Goal: Transaction & Acquisition: Book appointment/travel/reservation

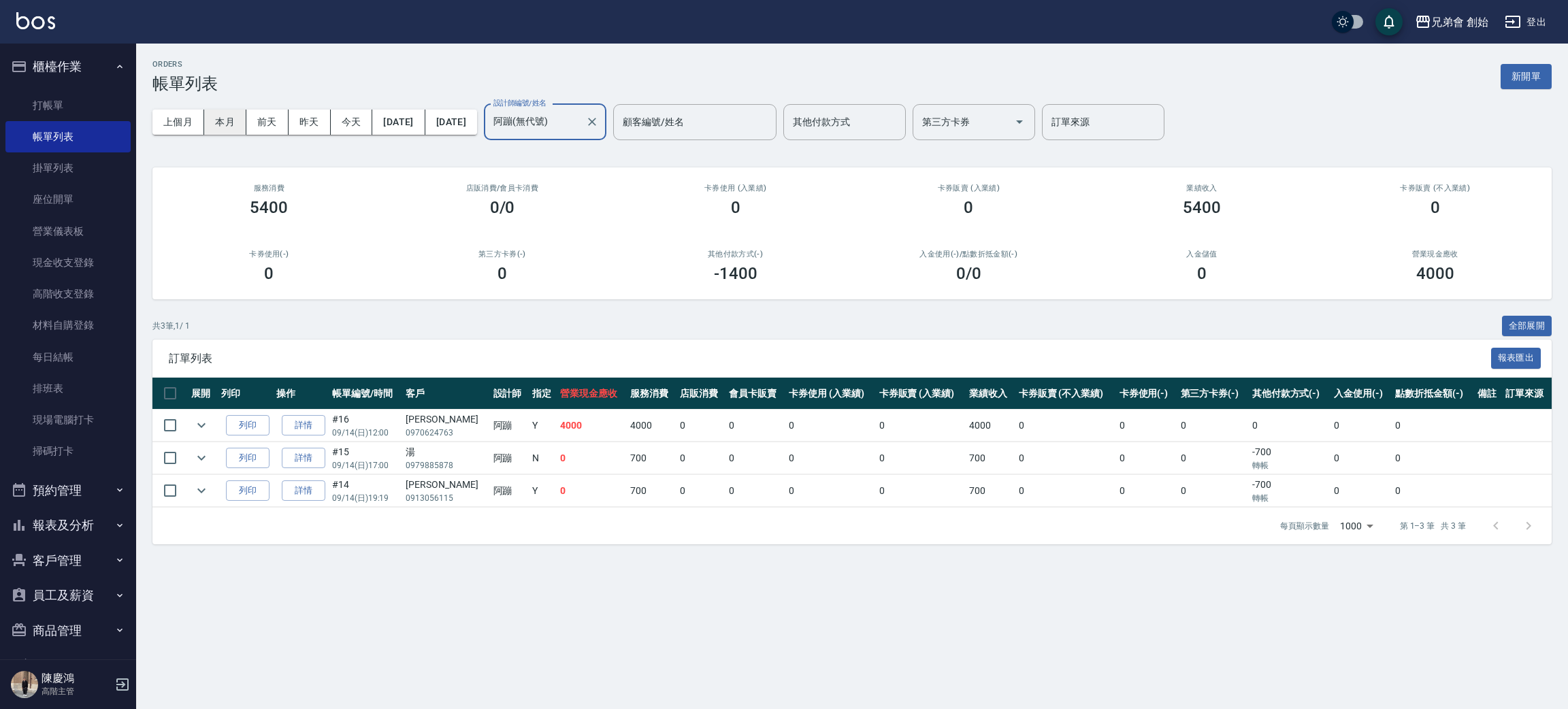
click at [225, 118] on button "本月" at bounding box center [225, 122] width 42 height 25
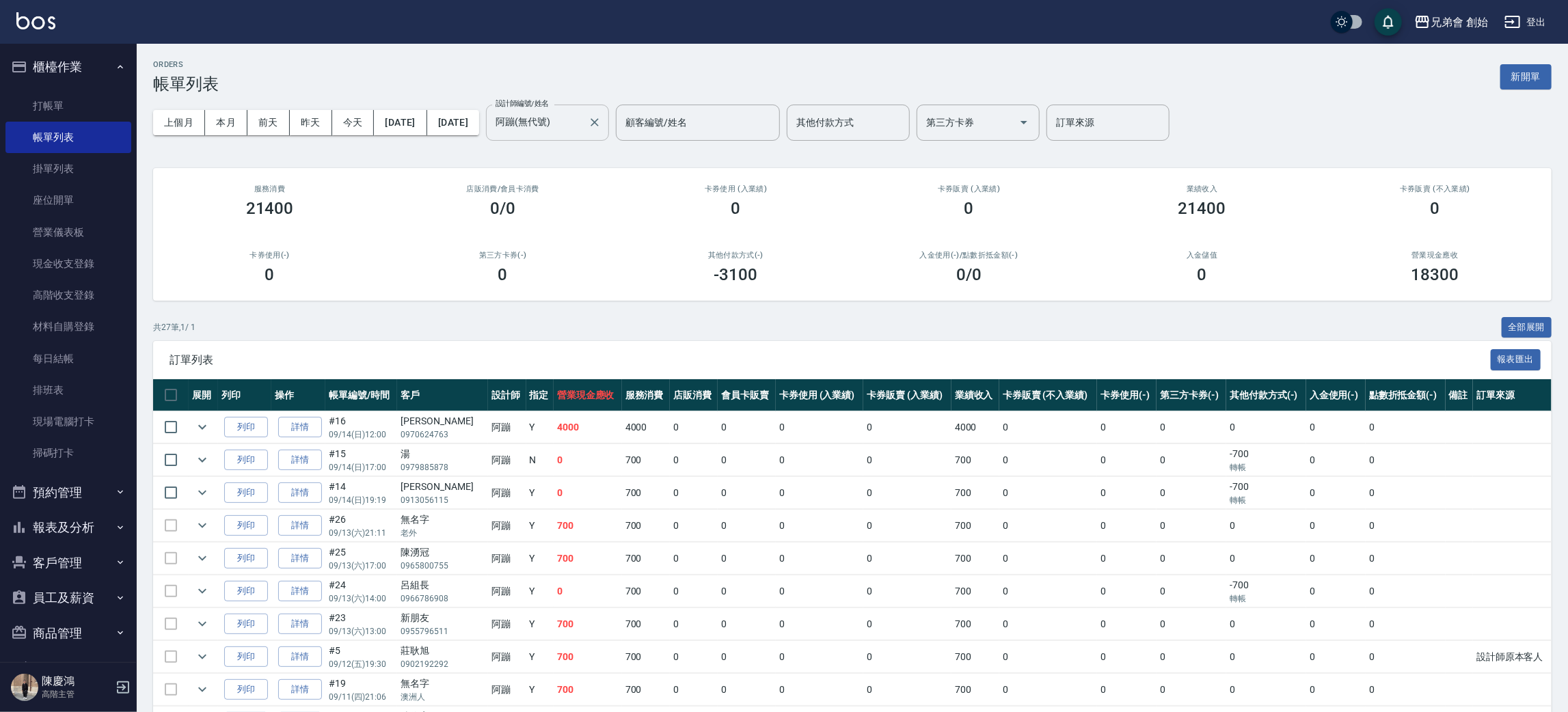
click at [609, 134] on div "[PERSON_NAME](無代號) 設計師編號/姓名" at bounding box center [547, 123] width 123 height 36
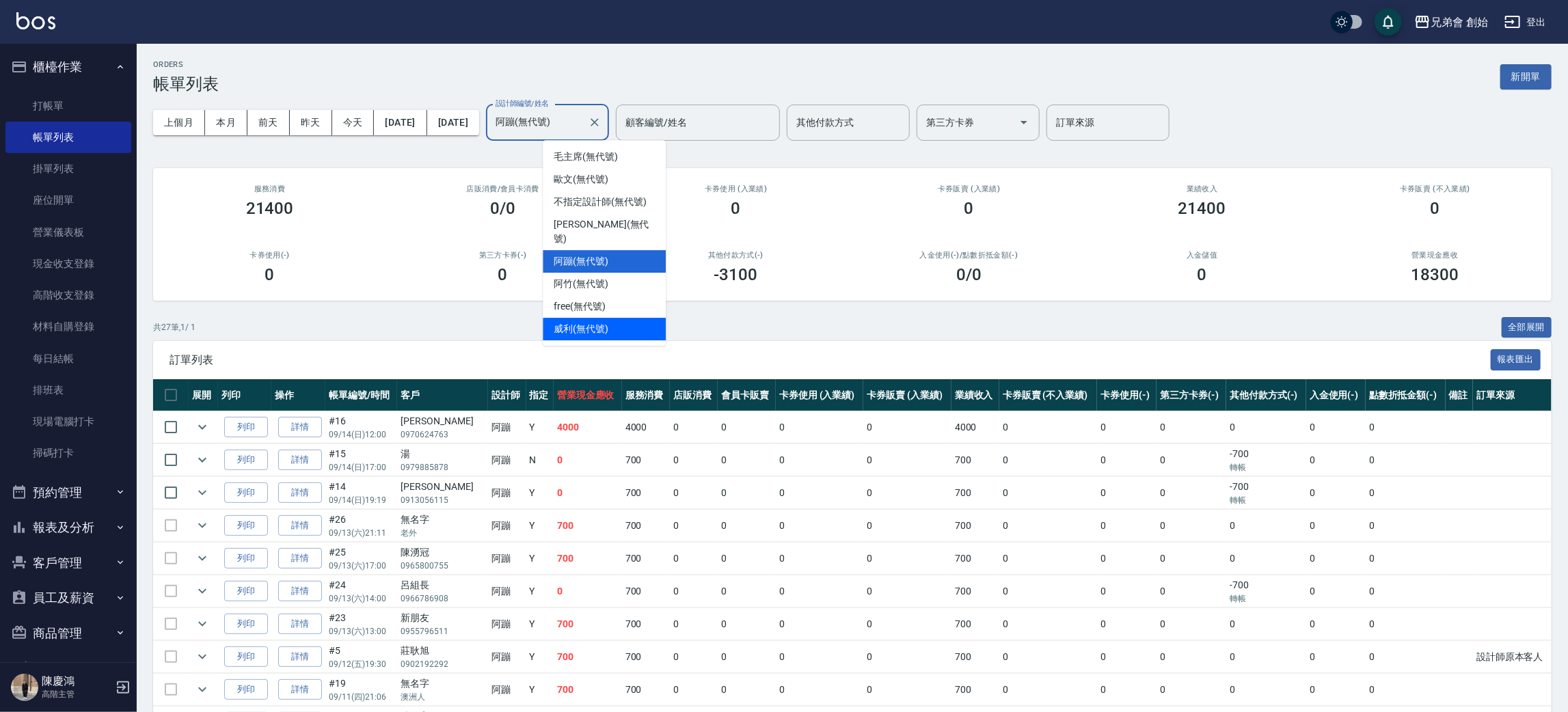
click at [607, 322] on span "[PERSON_NAME] (無代號)" at bounding box center [581, 329] width 55 height 14
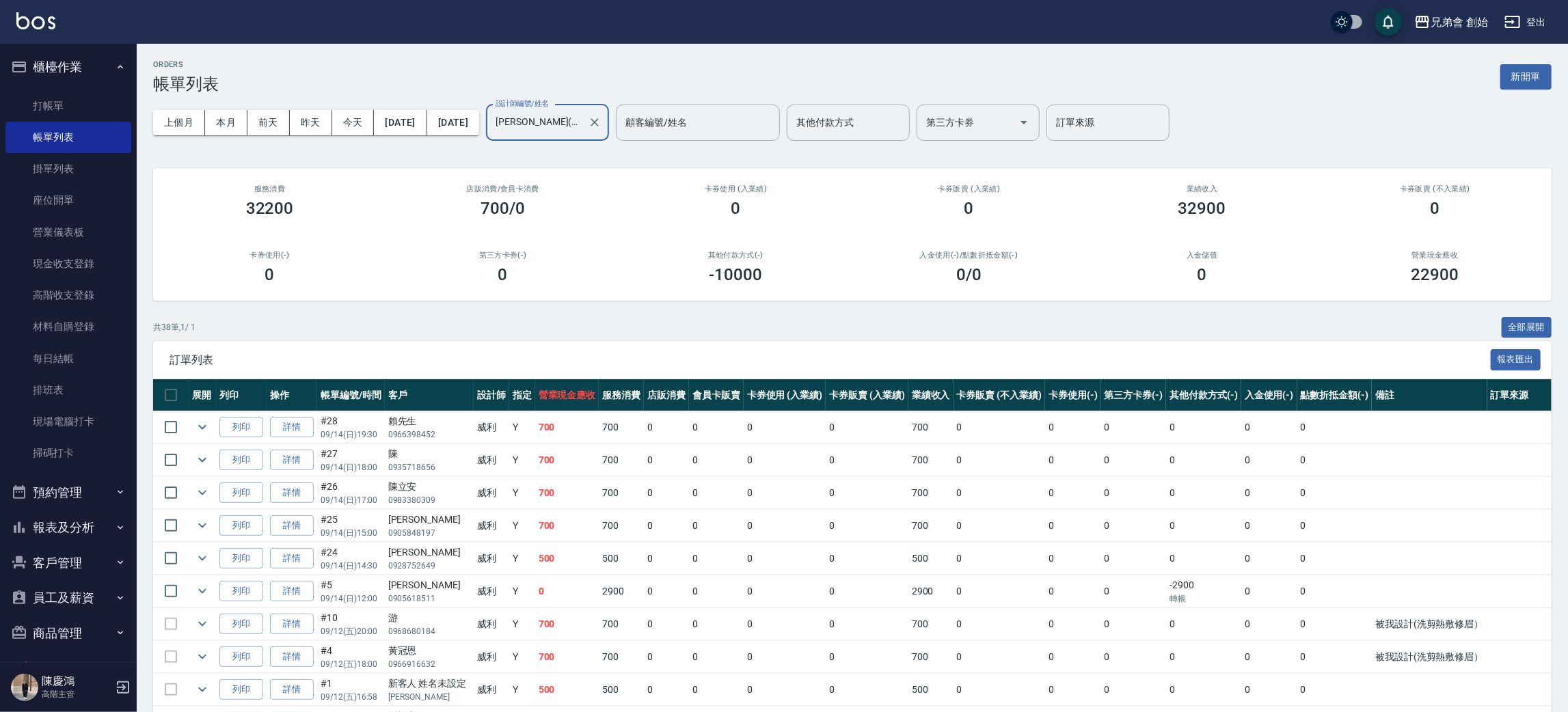
click at [582, 119] on input "[PERSON_NAME](無代號)" at bounding box center [537, 122] width 90 height 24
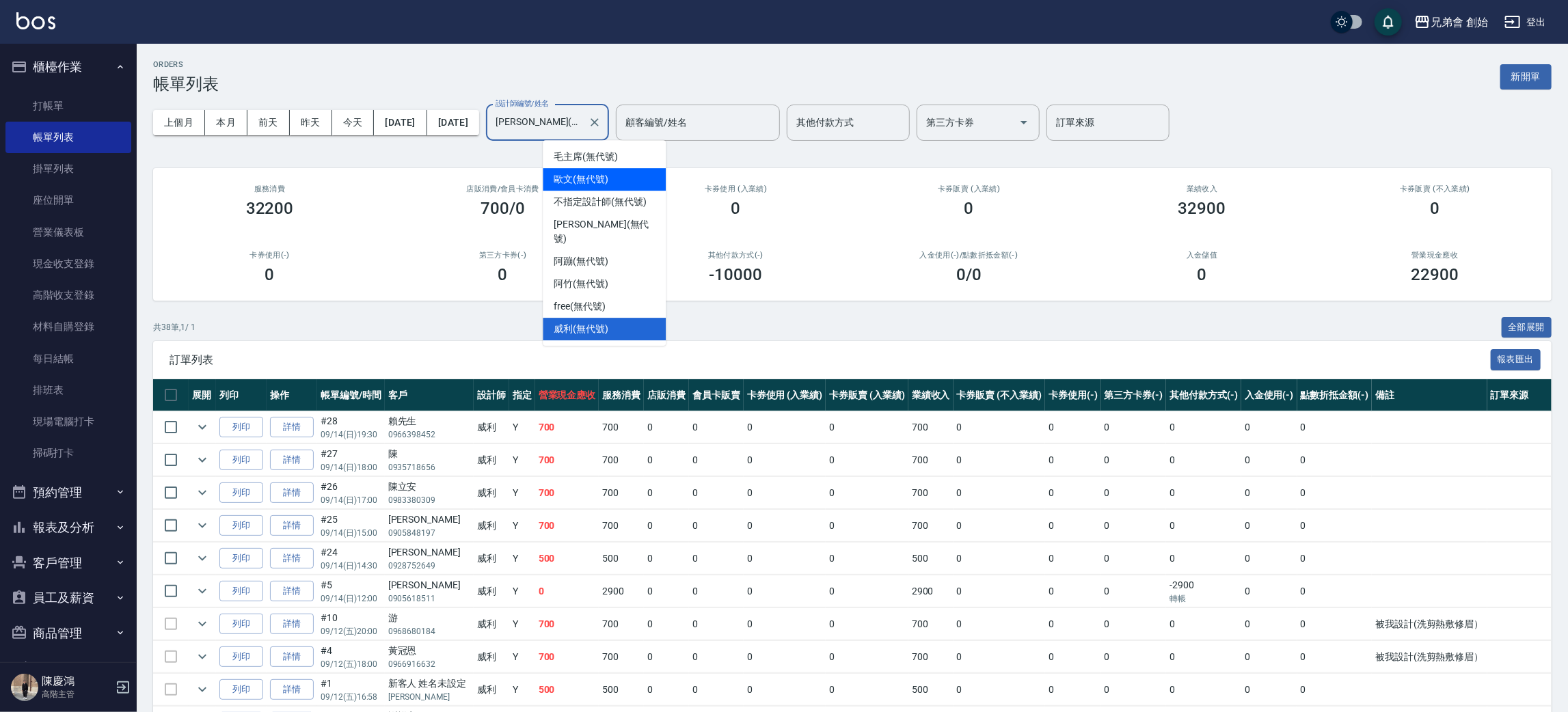
click at [621, 181] on div "歐文 (無代號)" at bounding box center [604, 179] width 123 height 23
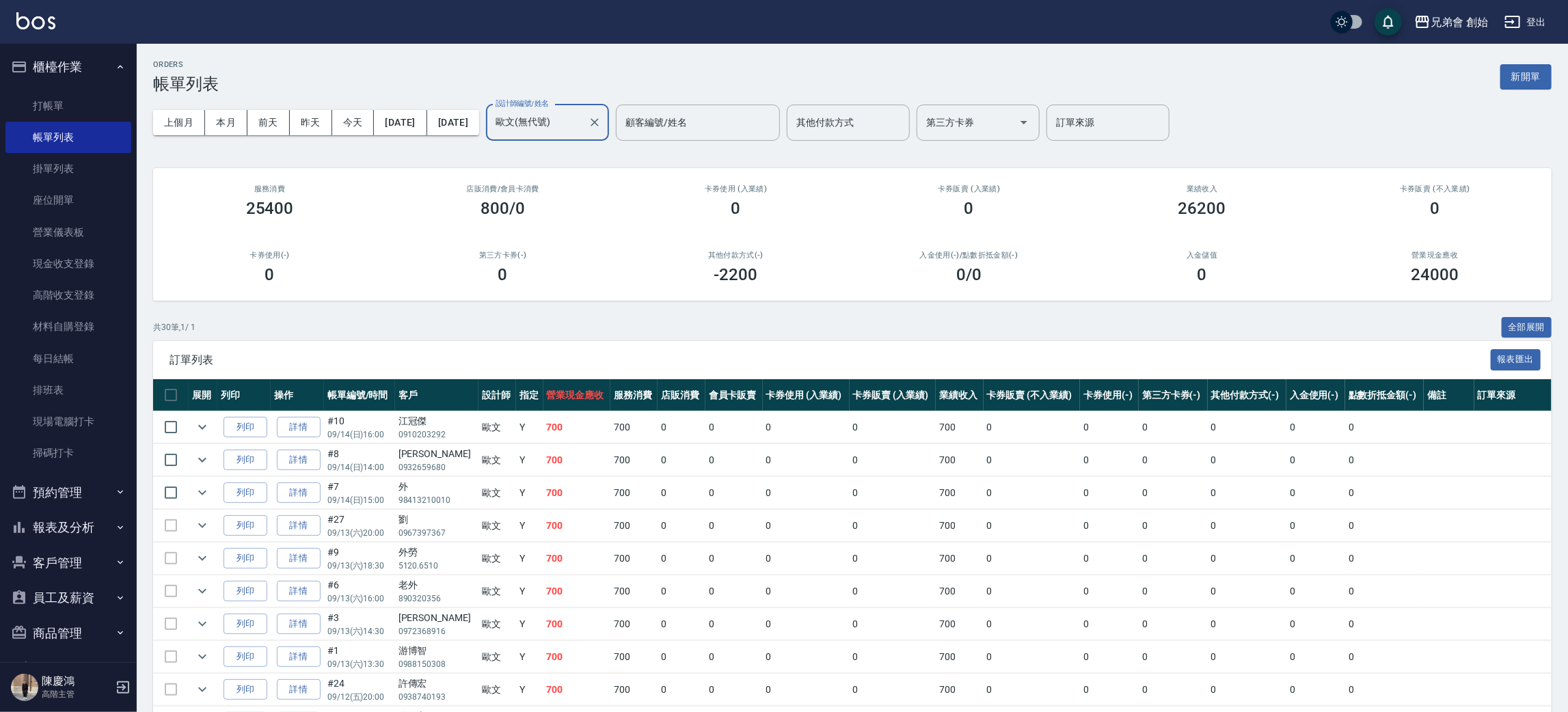
click at [582, 127] on input "歐文(無代號)" at bounding box center [537, 122] width 90 height 24
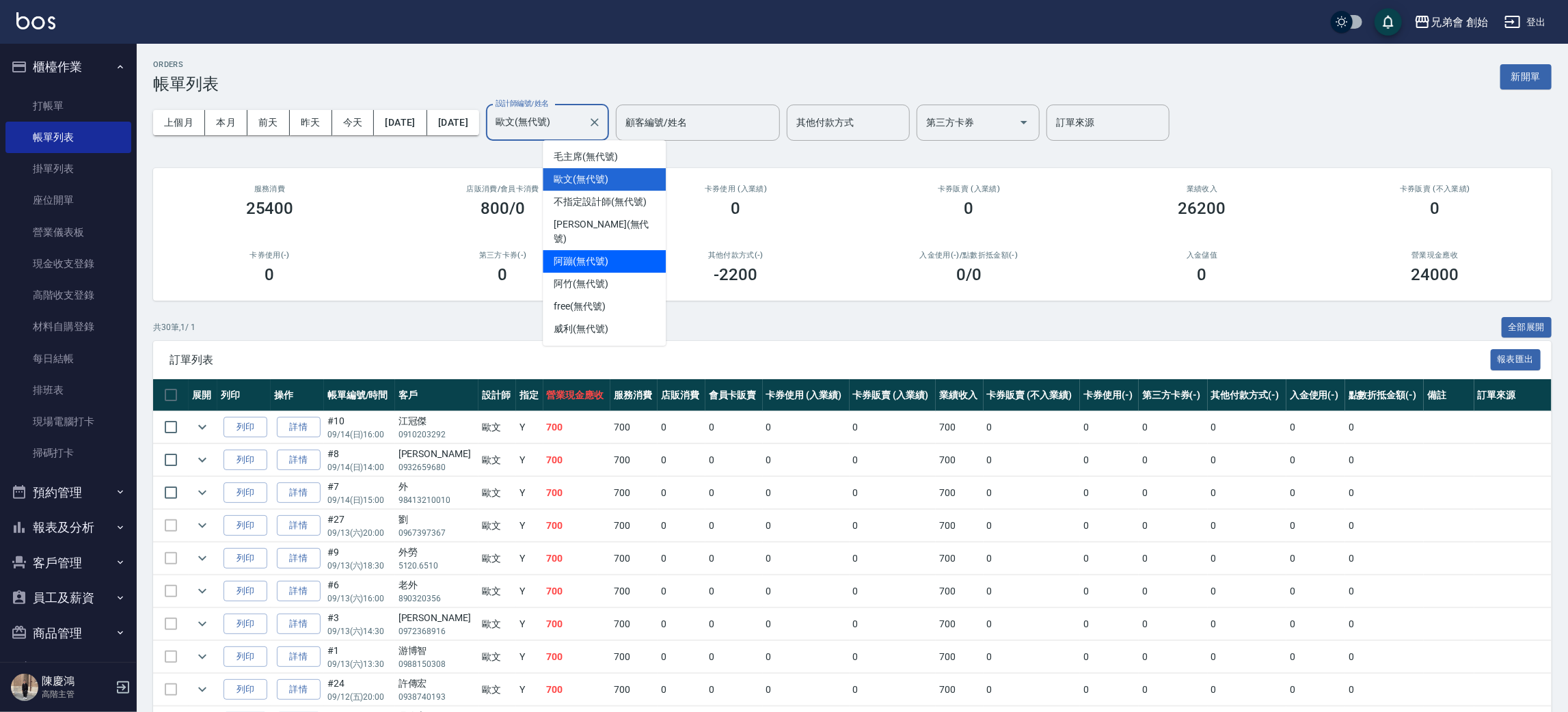
click at [627, 250] on div "阿蹦 (無代號)" at bounding box center [604, 261] width 123 height 23
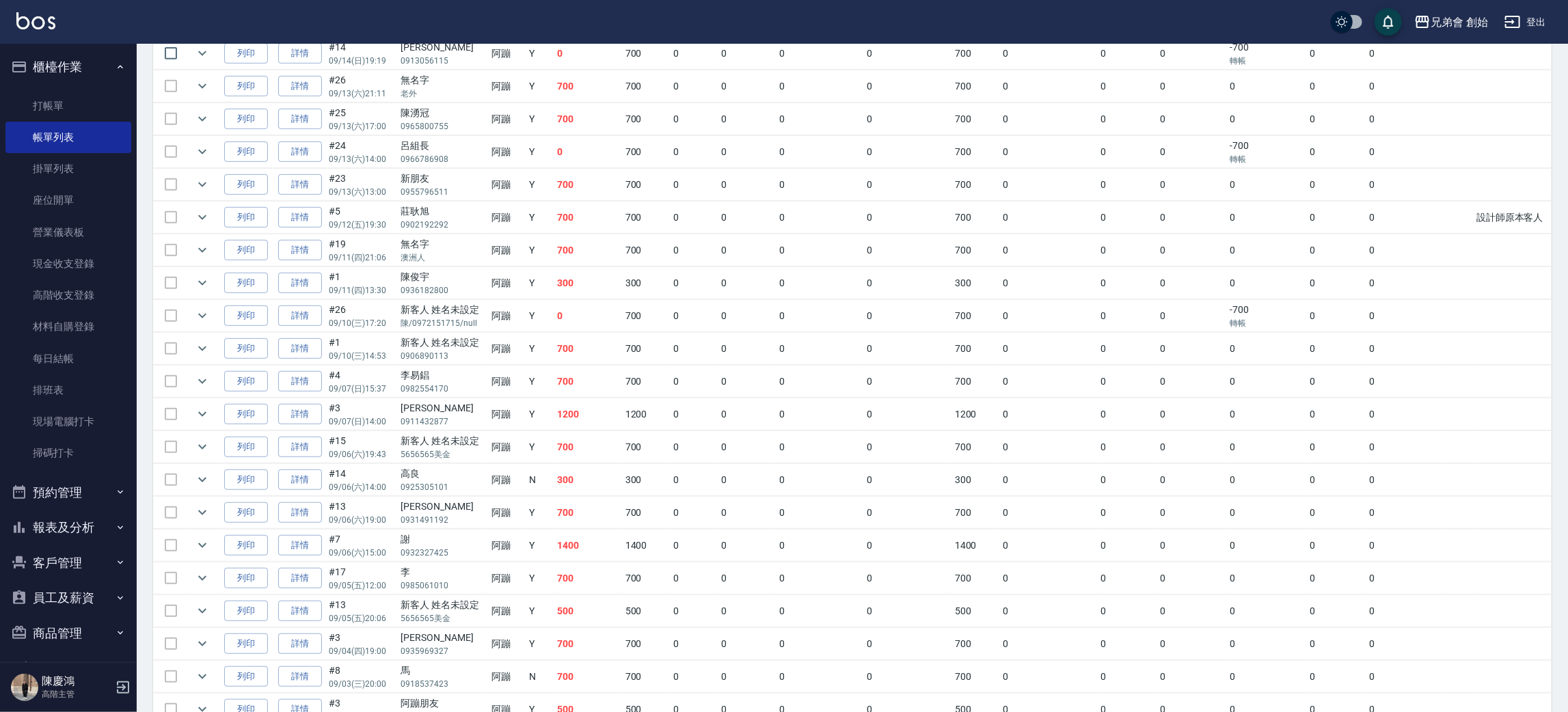
scroll to position [30, 0]
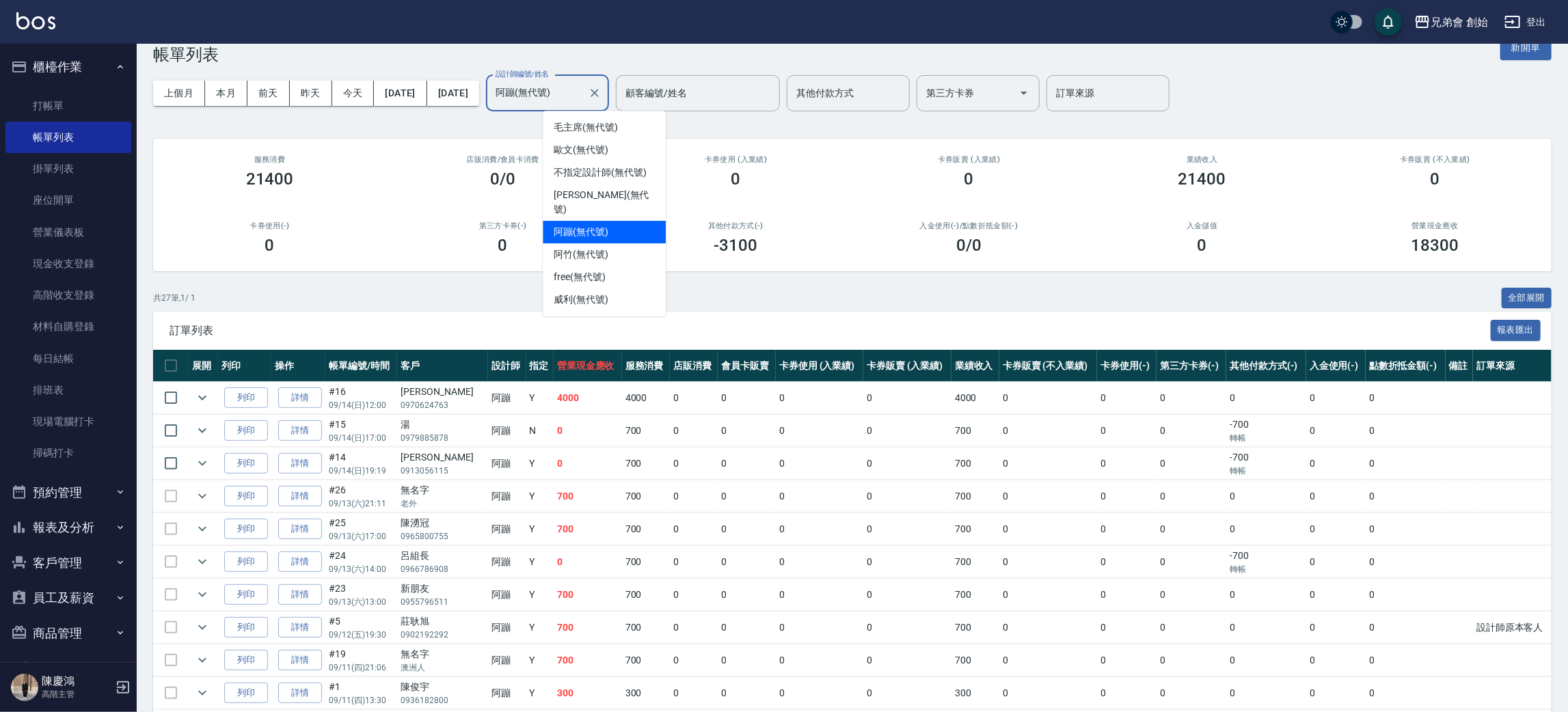
click at [582, 84] on input "阿蹦(無代號)" at bounding box center [537, 93] width 90 height 24
click at [597, 145] on span "歐文 (無代號)" at bounding box center [581, 150] width 55 height 14
type input "歐文(無代號)"
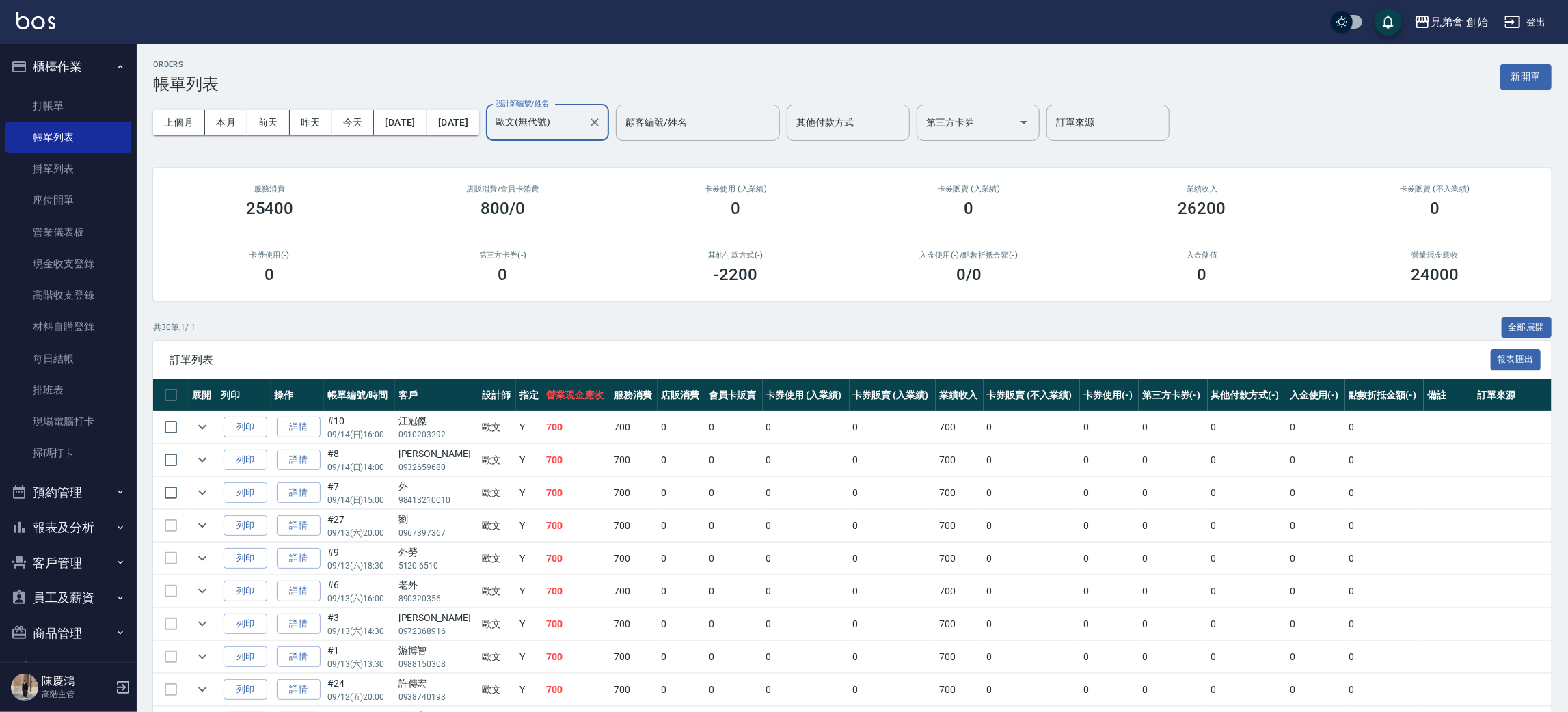
drag, startPoint x: 625, startPoint y: 133, endPoint x: 623, endPoint y: 123, distance: 10.2
click at [582, 124] on input "歐文(無代號)" at bounding box center [537, 122] width 90 height 24
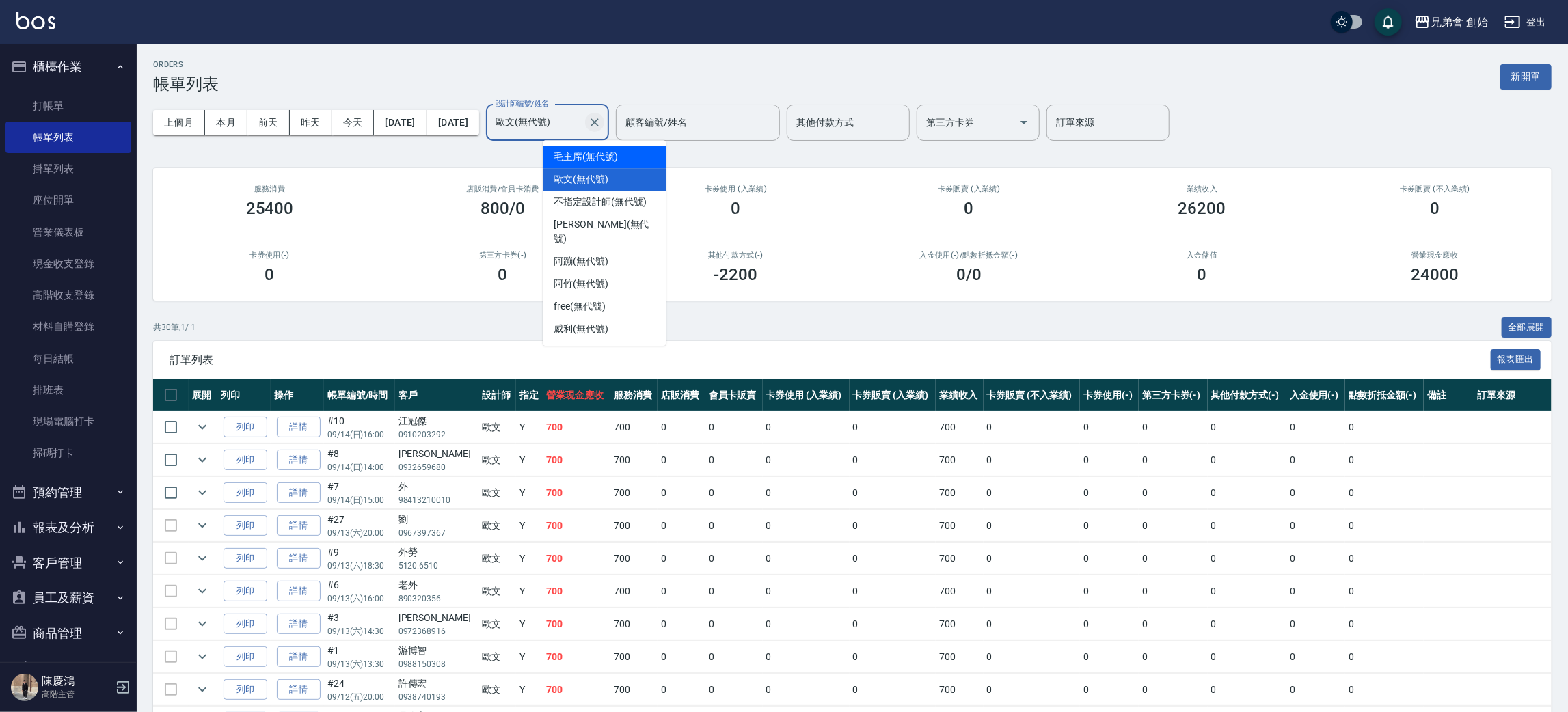
click at [602, 125] on icon "Clear" at bounding box center [594, 122] width 13 height 13
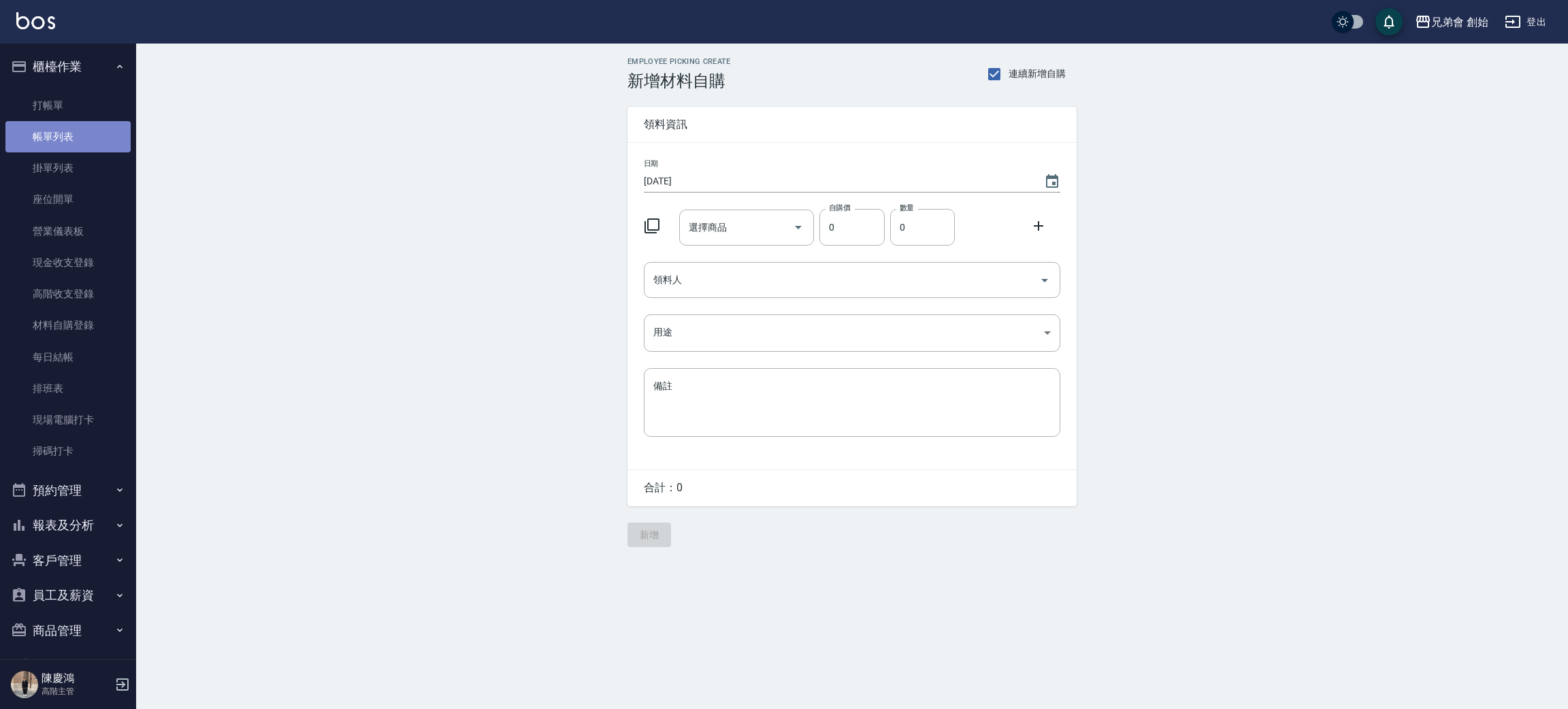
click at [77, 139] on link "帳單列表" at bounding box center [68, 136] width 125 height 31
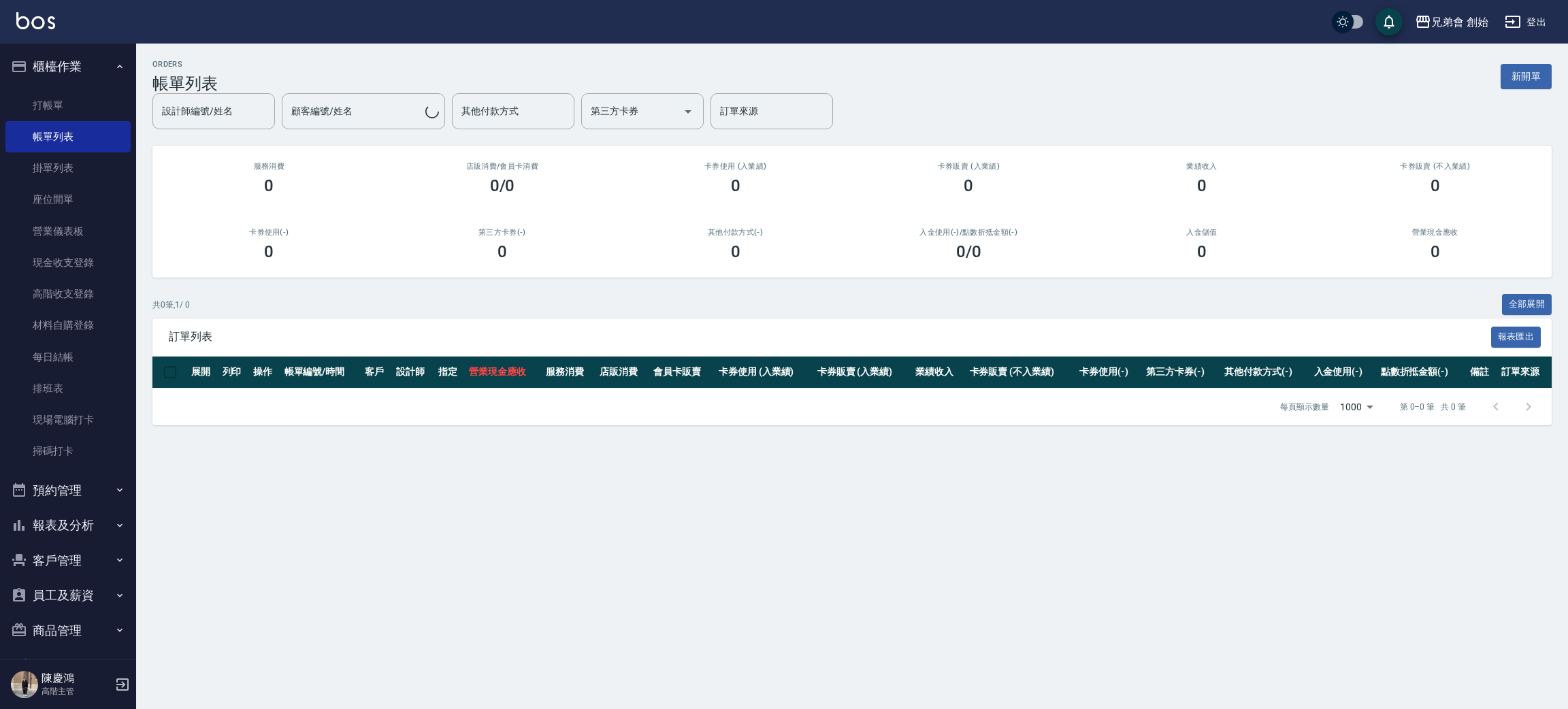
drag, startPoint x: 94, startPoint y: 481, endPoint x: 88, endPoint y: 481, distance: 6.0
click at [89, 481] on button "預約管理" at bounding box center [68, 490] width 125 height 35
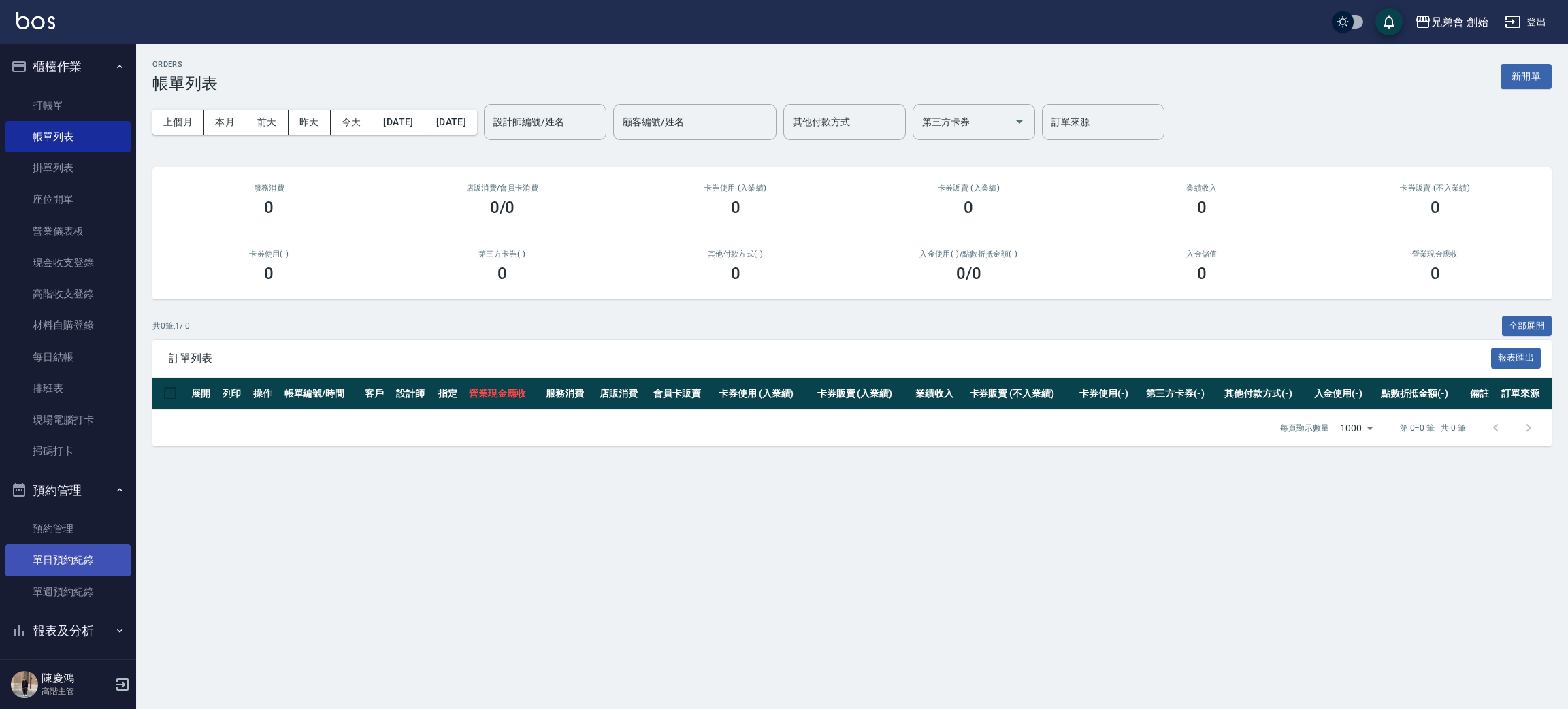
click at [83, 562] on link "單日預約紀錄" at bounding box center [68, 560] width 125 height 31
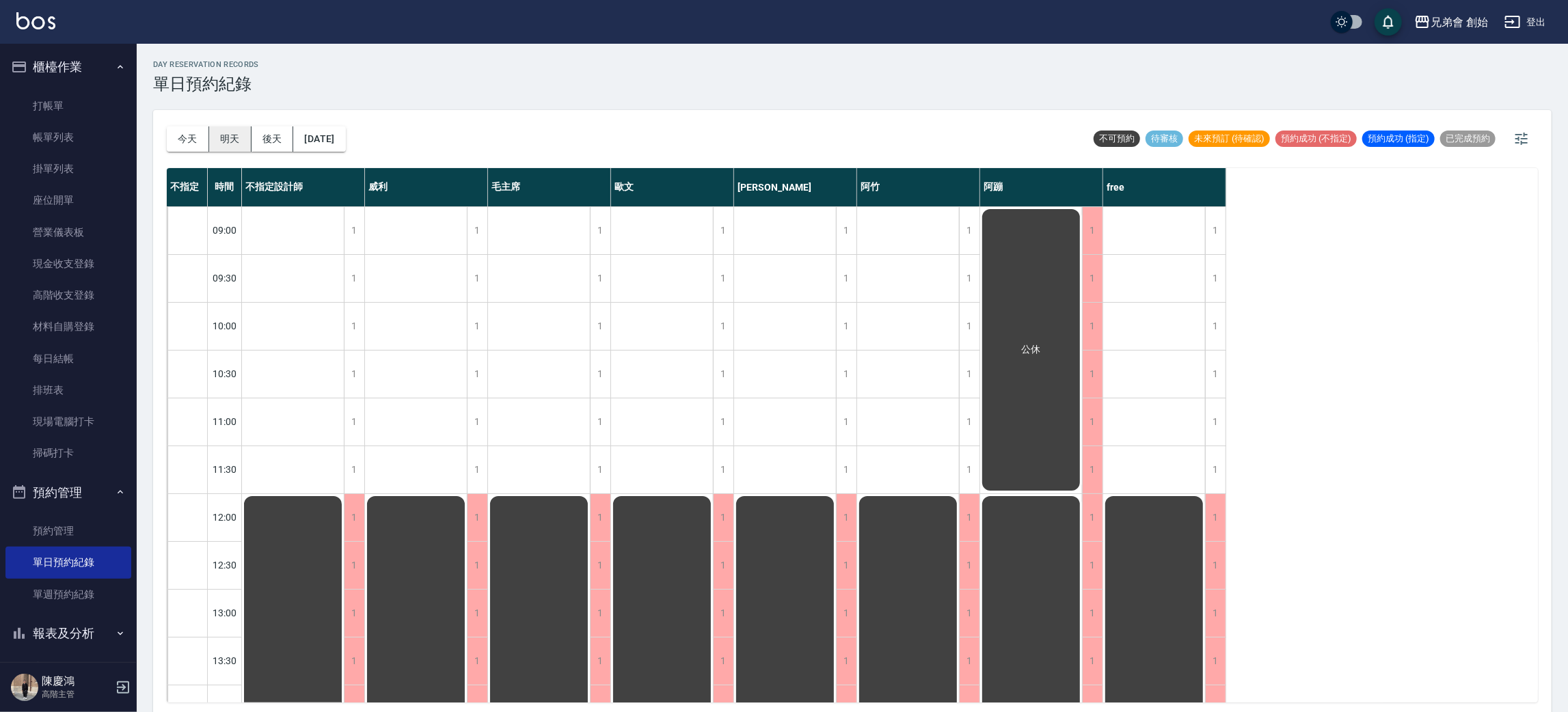
click at [237, 138] on button "明天" at bounding box center [230, 139] width 42 height 25
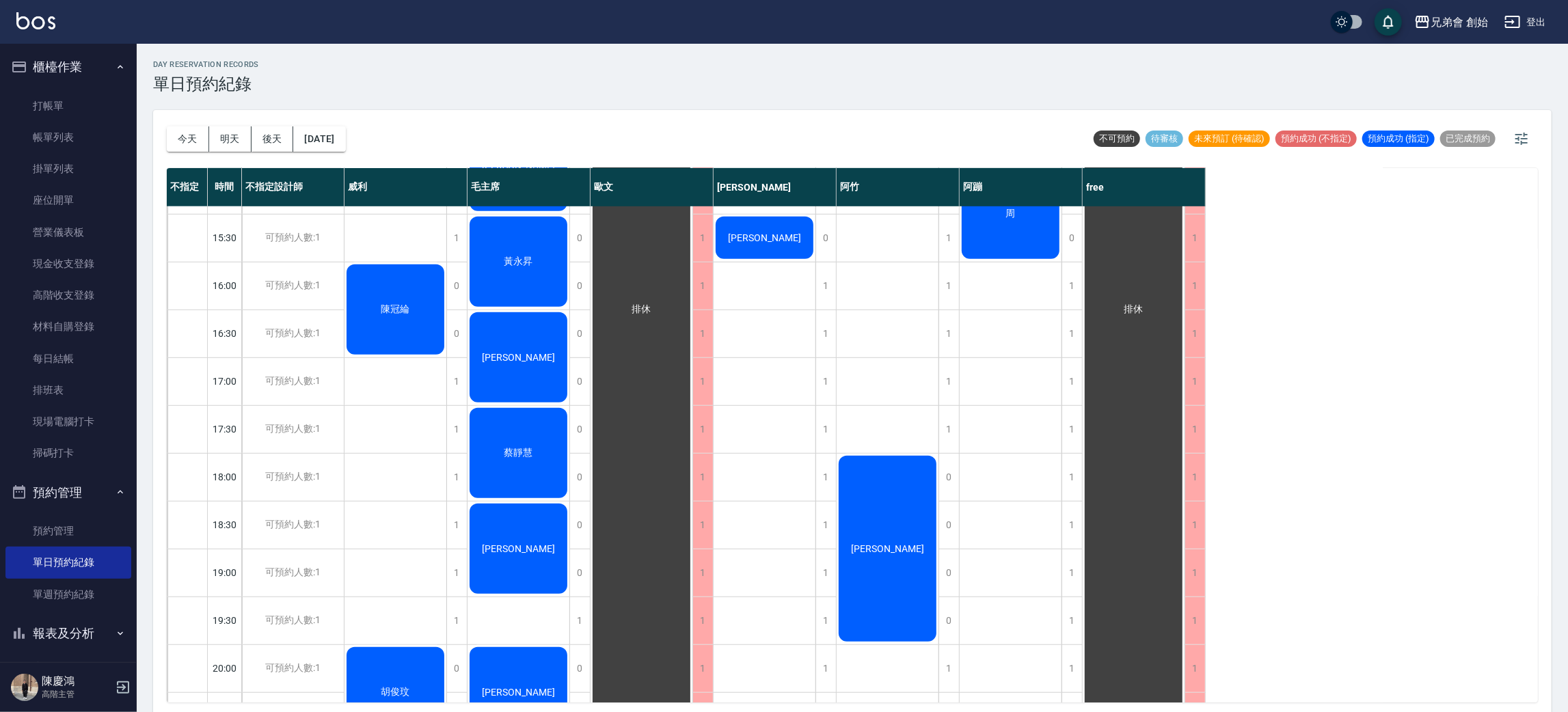
scroll to position [820, 0]
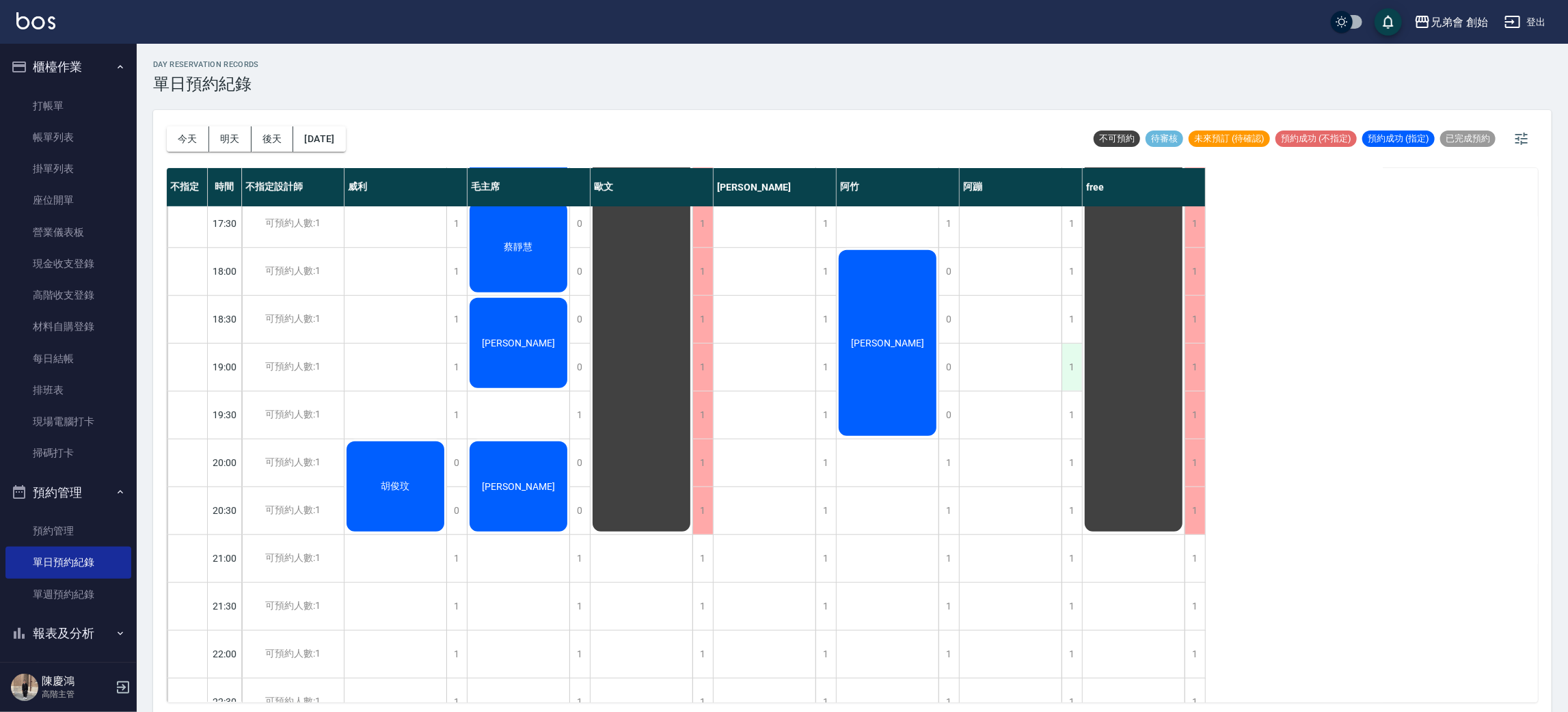
click at [1081, 362] on div "1" at bounding box center [1072, 367] width 20 height 47
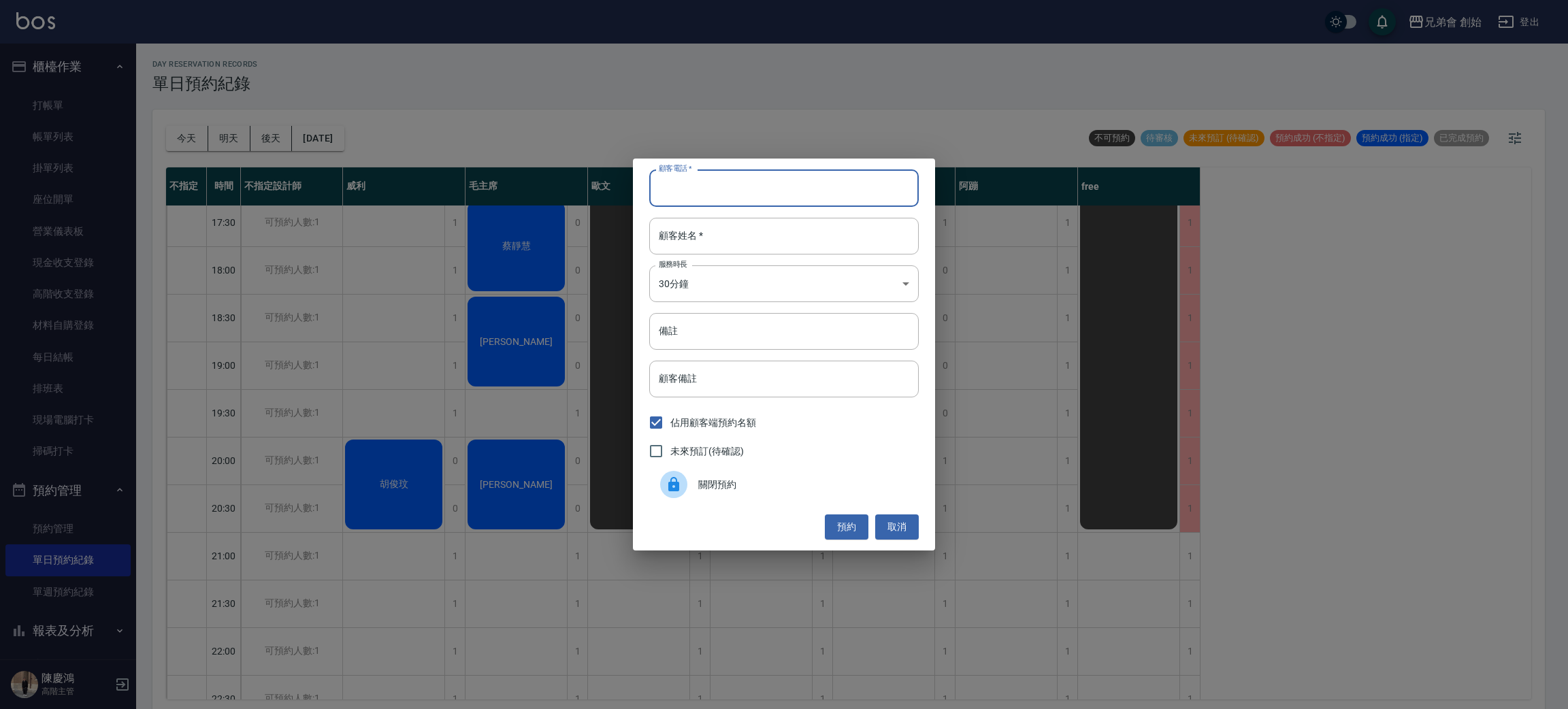
click at [830, 178] on input "顧客電話   *" at bounding box center [784, 187] width 270 height 37
type input "0900200362"
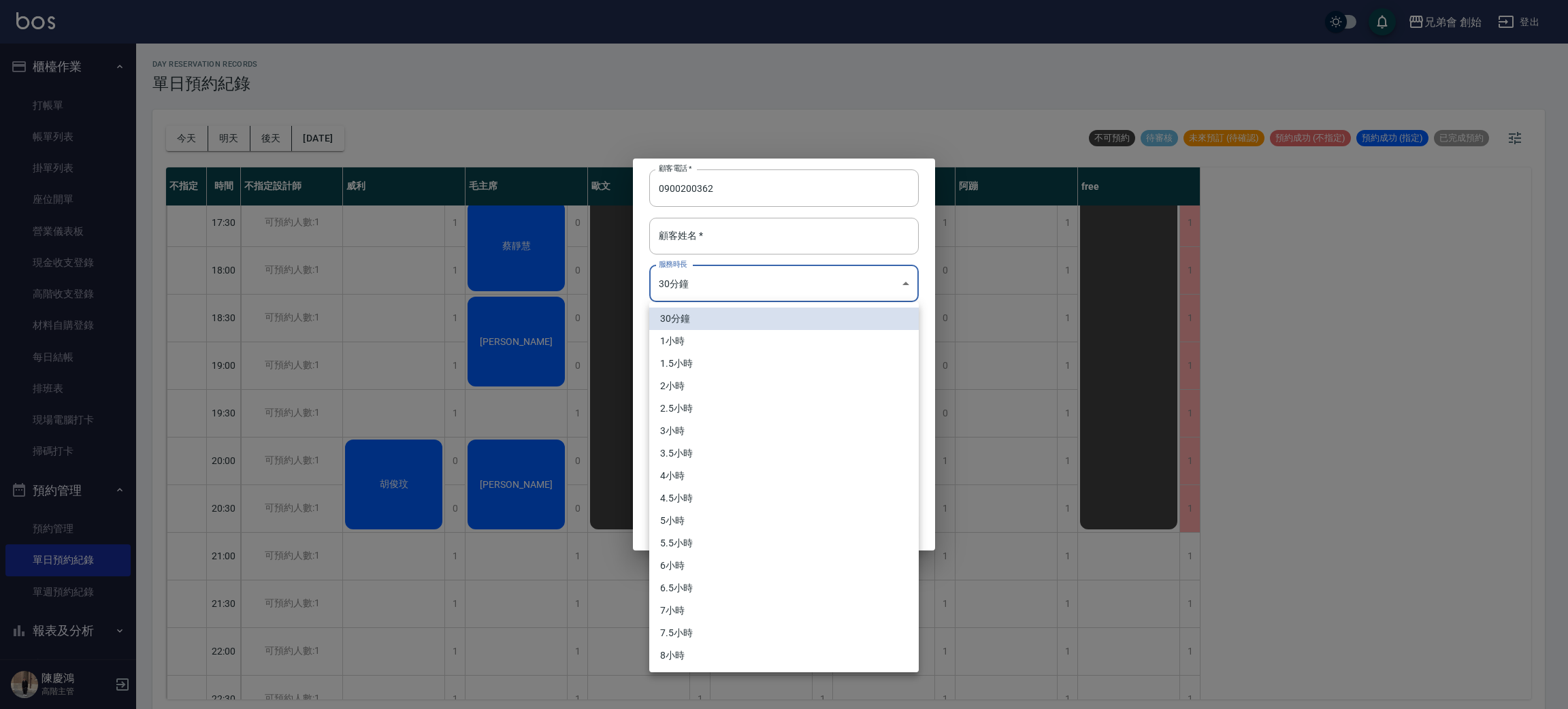
click at [851, 293] on body "兄弟會 創始 登出 櫃檯作業 打帳單 帳單列表 掛單列表 座位開單 營業儀表板 現金收支登錄 高階收支登錄 材料自購登錄 每日結帳 排班表 現場電腦打卡 掃碼…" at bounding box center [784, 356] width 1568 height 713
click at [803, 337] on li "1小時" at bounding box center [784, 341] width 270 height 23
type input "2"
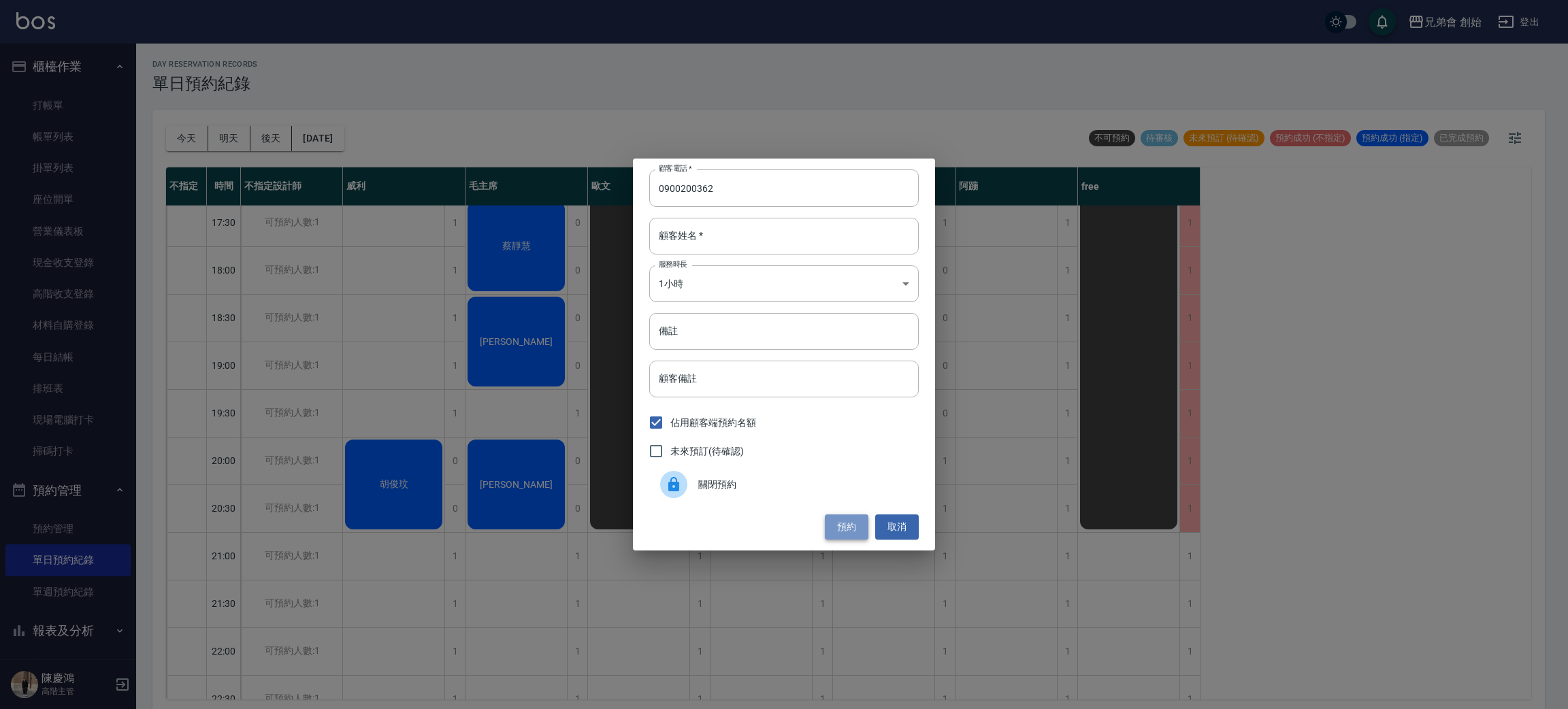
drag, startPoint x: 853, startPoint y: 534, endPoint x: 849, endPoint y: 527, distance: 8.1
click at [851, 533] on button "預約" at bounding box center [846, 527] width 44 height 25
click at [849, 529] on button "預約" at bounding box center [846, 527] width 44 height 25
click at [798, 226] on input "顧客姓名   *" at bounding box center [784, 235] width 270 height 37
type input "00"
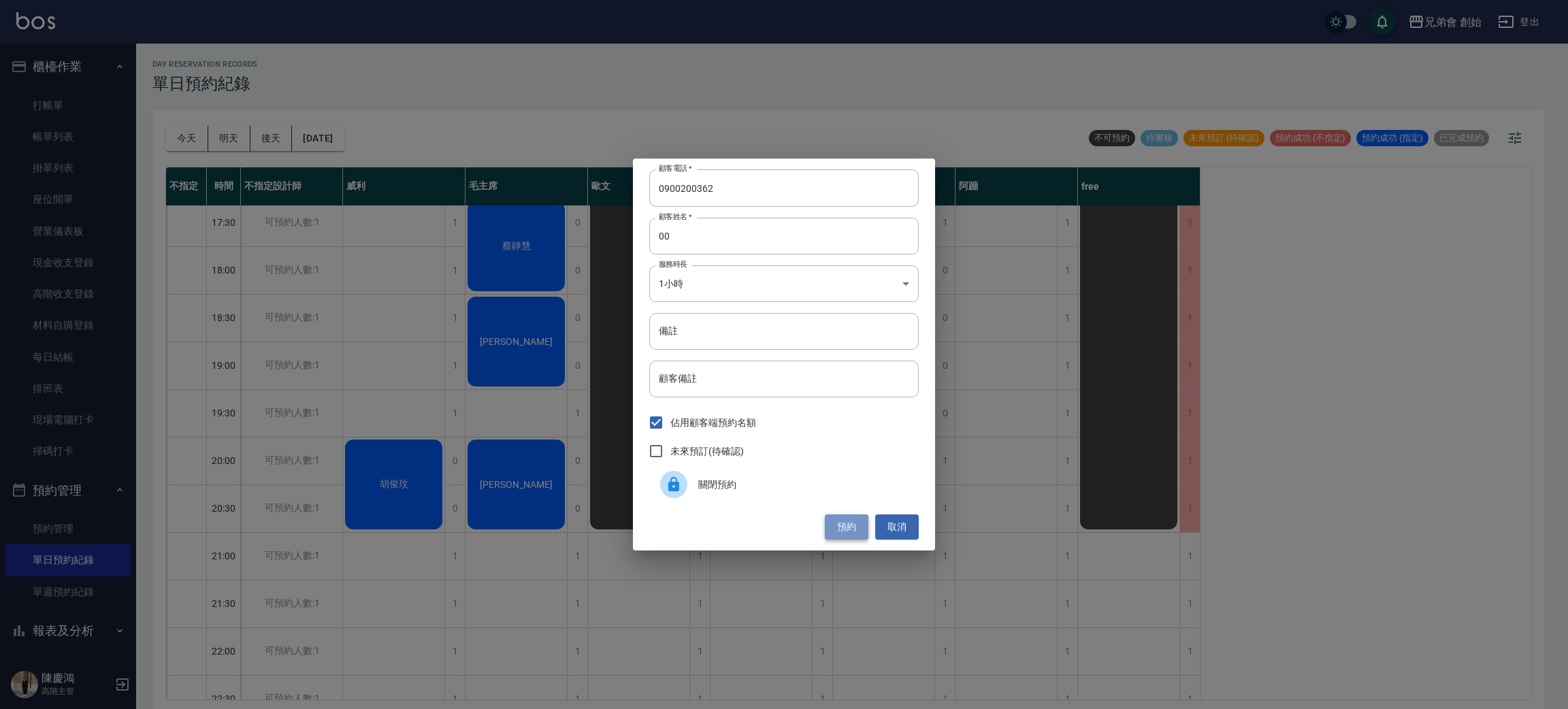
click at [845, 524] on button "預約" at bounding box center [846, 527] width 44 height 25
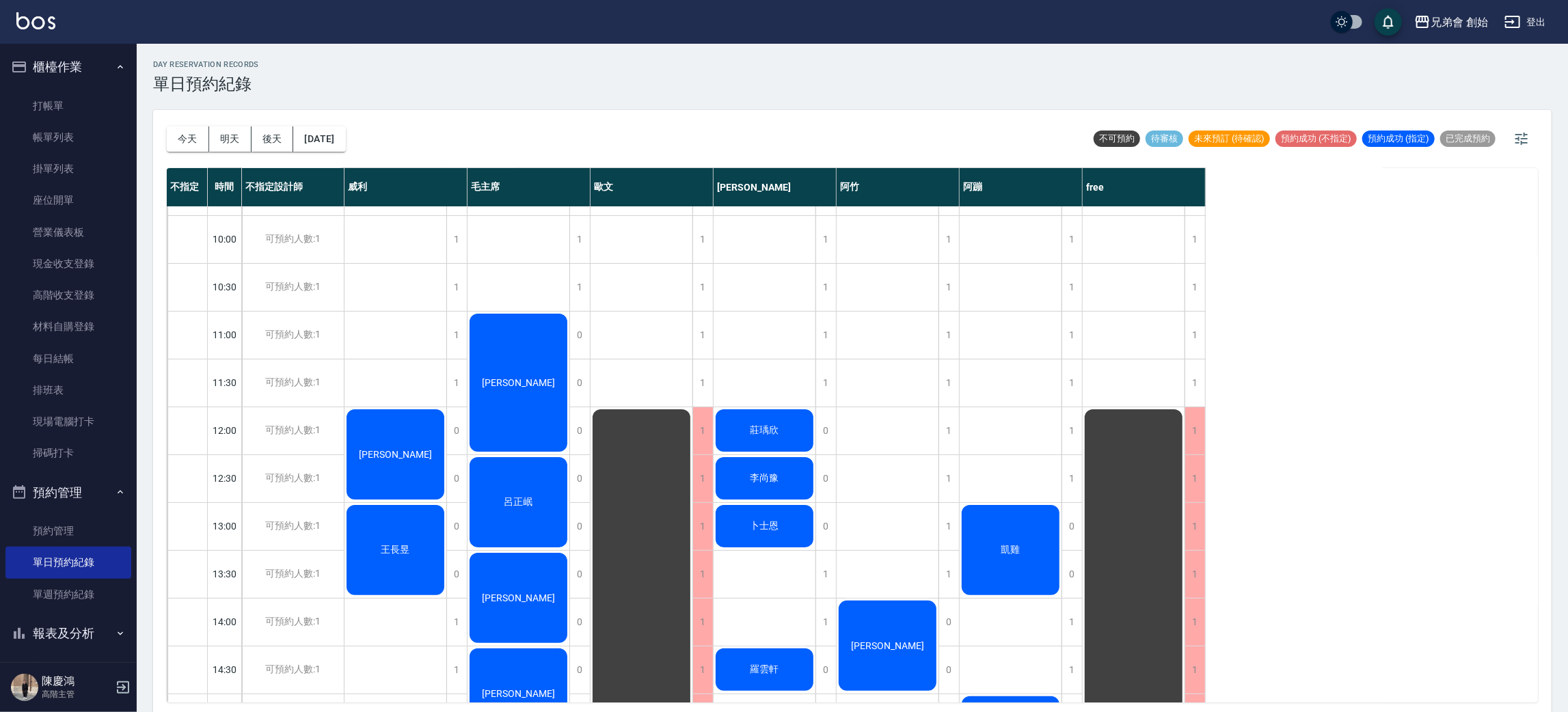
scroll to position [599, 0]
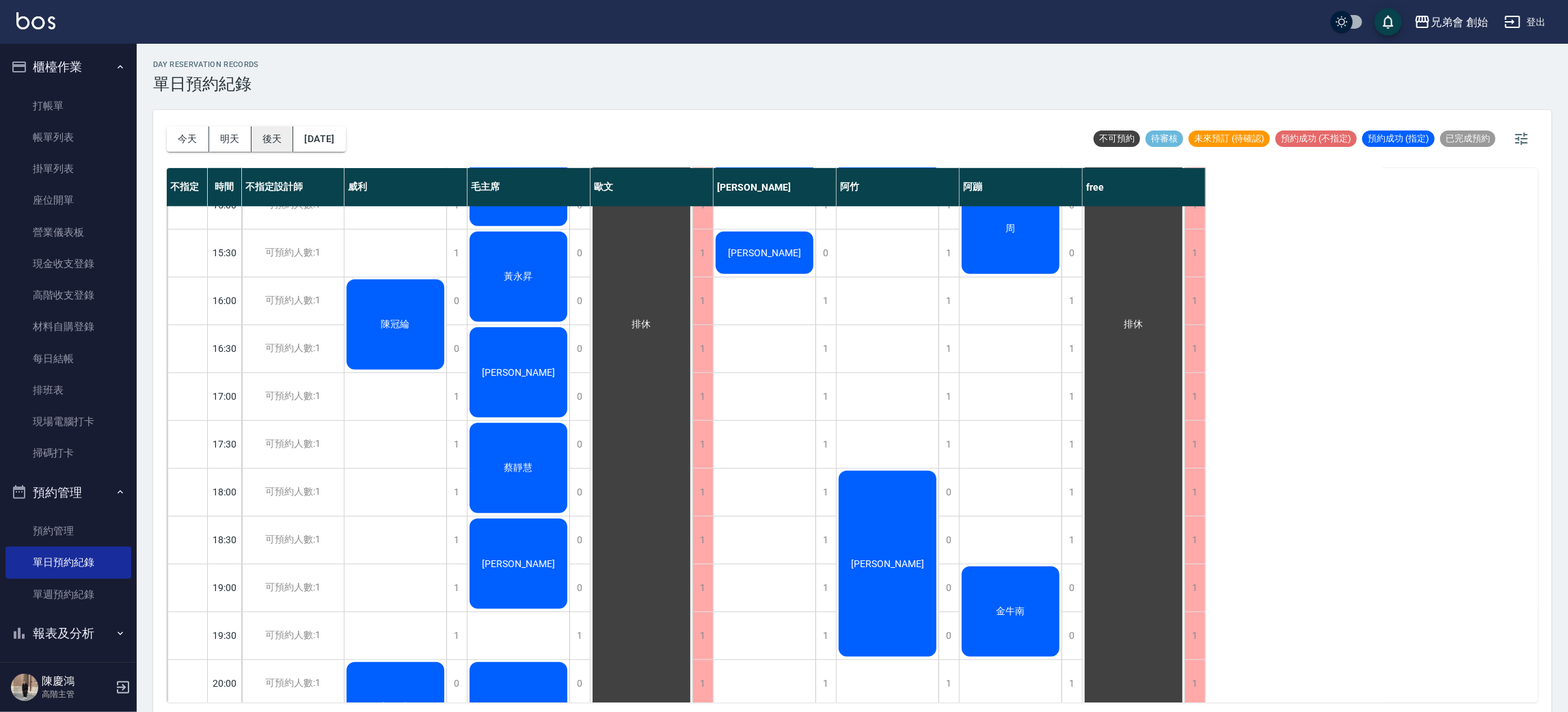
click at [268, 137] on button "後天" at bounding box center [272, 139] width 42 height 25
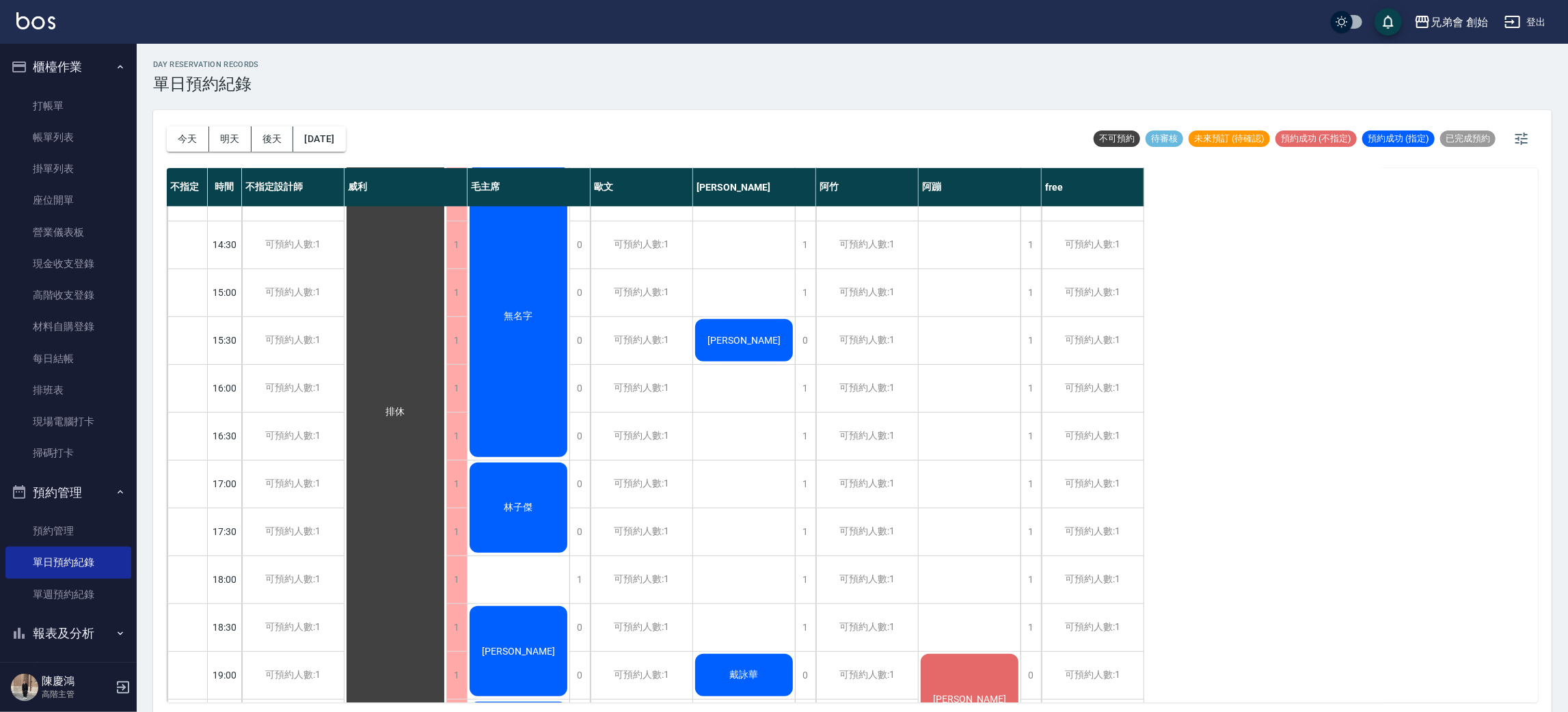
scroll to position [907, 0]
